Goal: Information Seeking & Learning: Learn about a topic

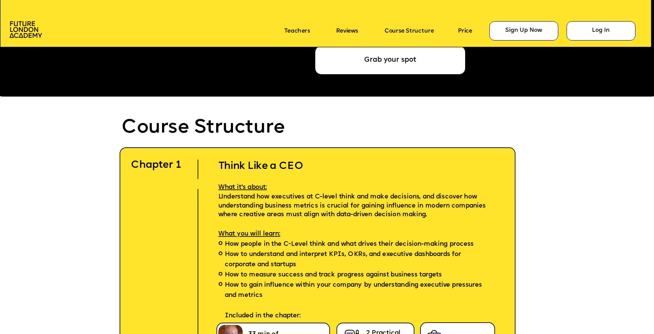
scroll to position [1904, 0]
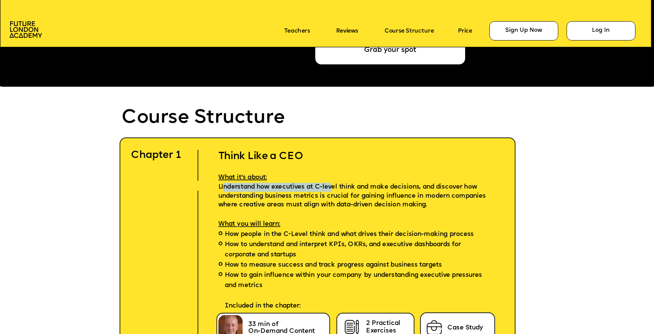
drag, startPoint x: 223, startPoint y: 187, endPoint x: 335, endPoint y: 191, distance: 112.2
click at [335, 191] on p "Understand how executives at C-level think and make decisions, and discover how…" at bounding box center [358, 196] width 304 height 27
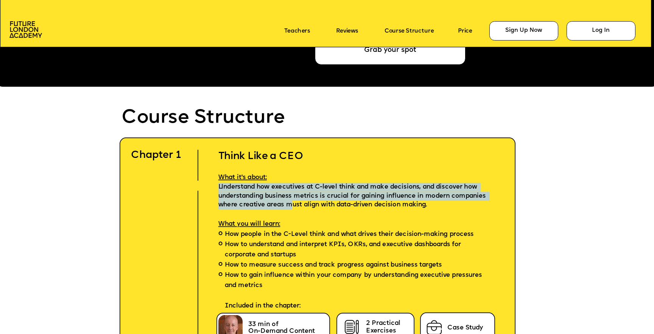
drag, startPoint x: 281, startPoint y: 201, endPoint x: 218, endPoint y: 188, distance: 64.6
click at [218, 188] on p "Understand how executives at C-level think and make decisions, and discover how…" at bounding box center [358, 196] width 304 height 27
click at [264, 189] on span "Understand how executives at C-level think and make decisions, and discover how…" at bounding box center [353, 195] width 270 height 25
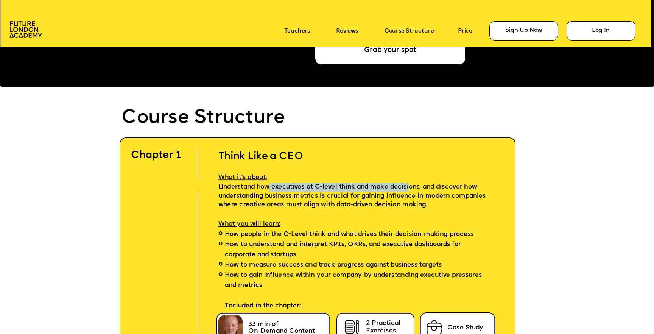
drag, startPoint x: 309, startPoint y: 189, endPoint x: 424, endPoint y: 190, distance: 114.7
click at [420, 189] on span "Understand how executives at C-level think and make decisions, and discover how…" at bounding box center [353, 195] width 270 height 25
click at [424, 190] on span "Understand how executives at C-level think and make decisions, and discover how…" at bounding box center [353, 195] width 270 height 25
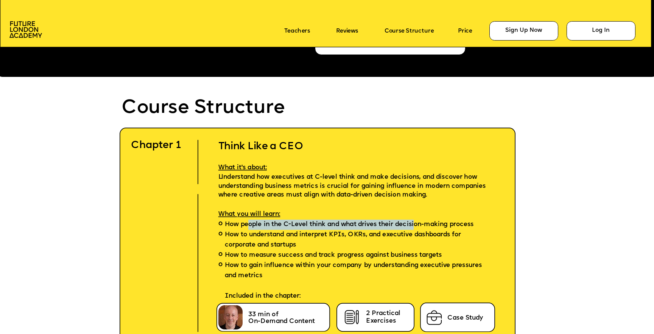
drag, startPoint x: 250, startPoint y: 223, endPoint x: 415, endPoint y: 223, distance: 165.5
click at [415, 223] on span "How people in the C-Level think and what drives their decision-making process" at bounding box center [349, 225] width 249 height 10
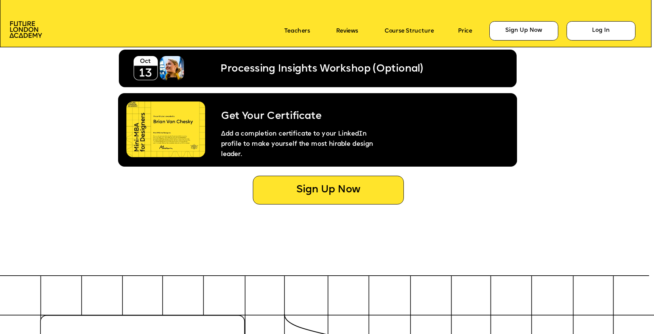
scroll to position [3697, 0]
